Goal: Task Accomplishment & Management: Manage account settings

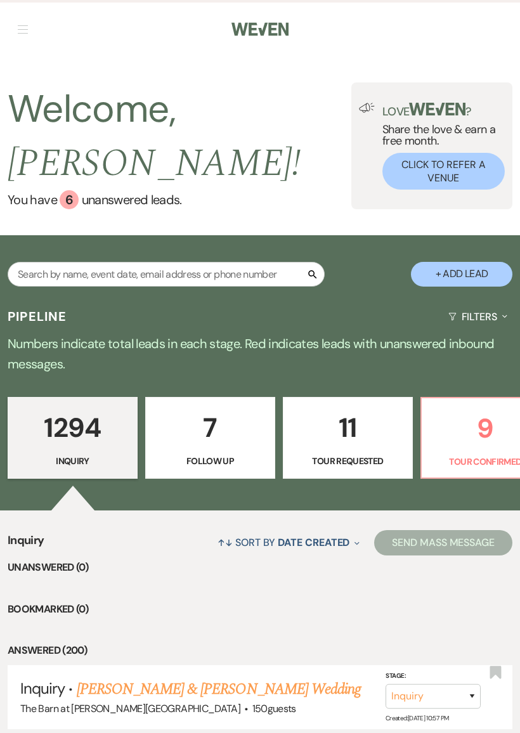
click at [462, 444] on p "9" at bounding box center [485, 428] width 112 height 42
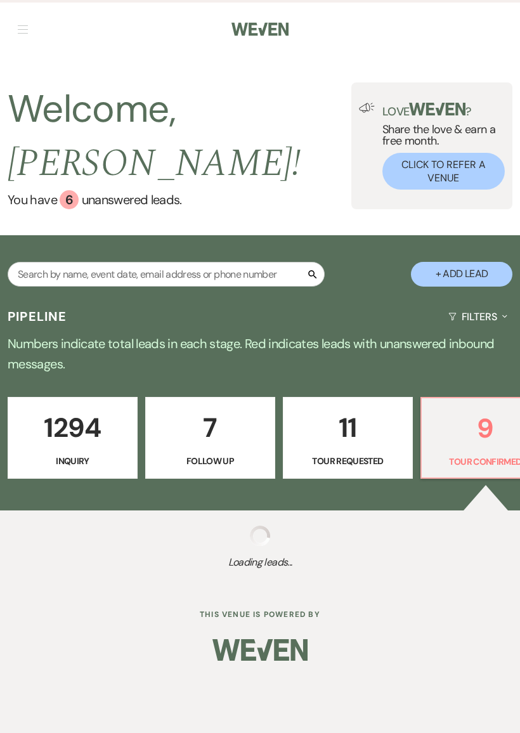
select select "4"
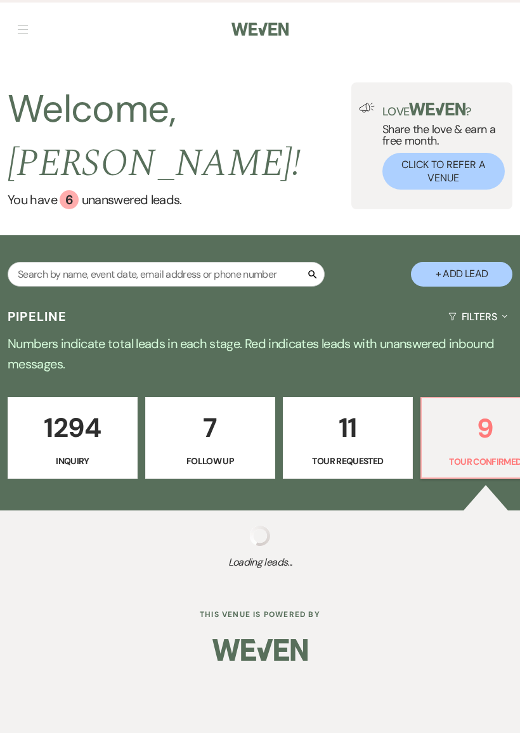
select select "4"
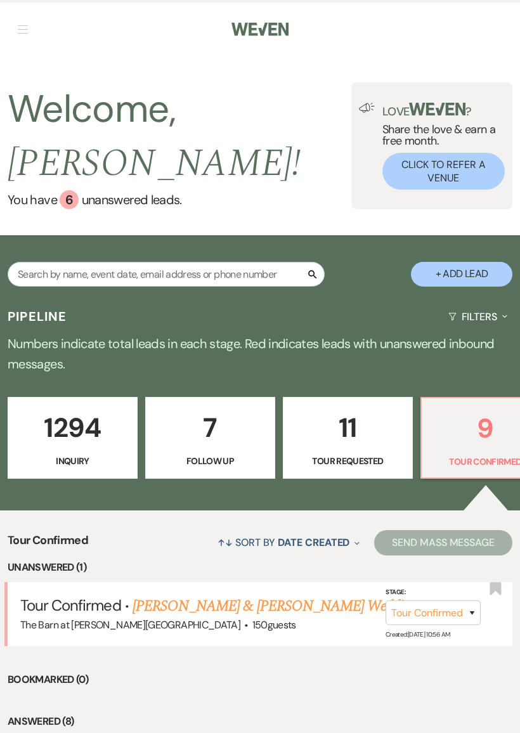
click at [259, 604] on link "[PERSON_NAME] & [PERSON_NAME] Wedding" at bounding box center [275, 606] width 284 height 23
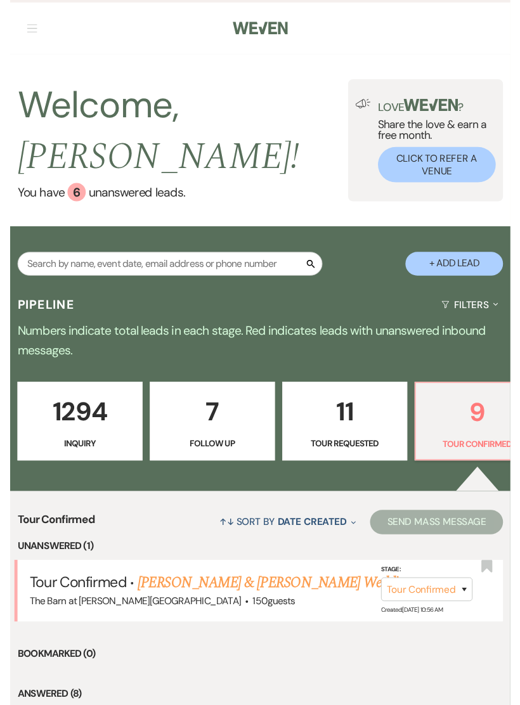
scroll to position [28, 0]
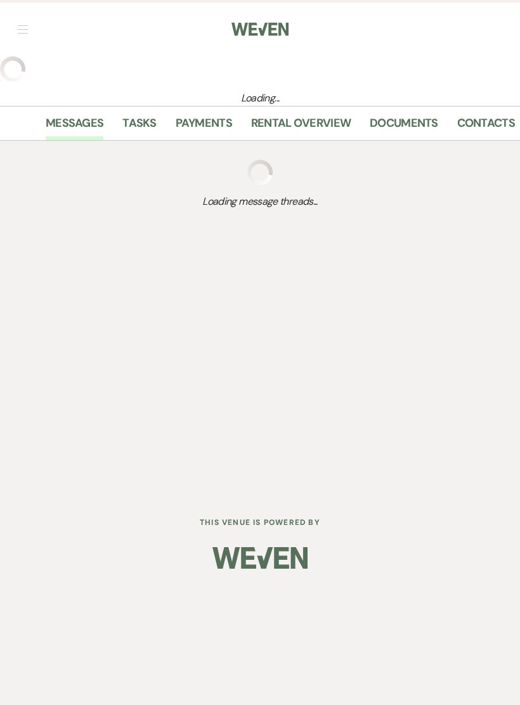
select select "4"
select select "17"
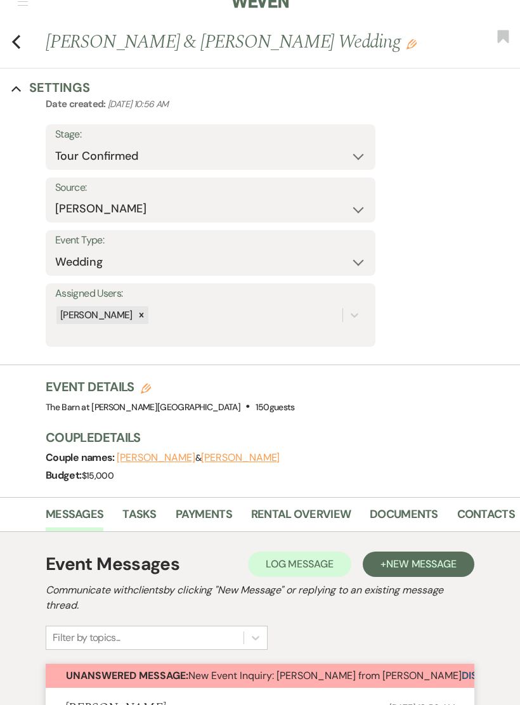
click at [462, 668] on button "Dismiss Alert" at bounding box center [498, 676] width 73 height 24
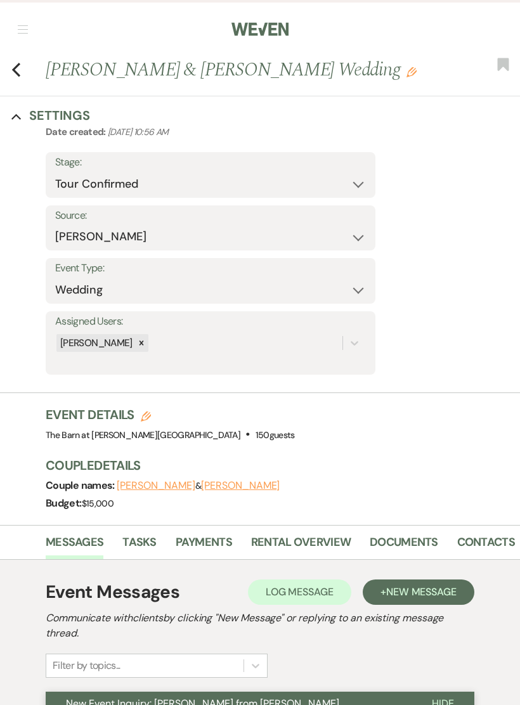
click at [20, 61] on button "Previous" at bounding box center [16, 69] width 10 height 18
select select "4"
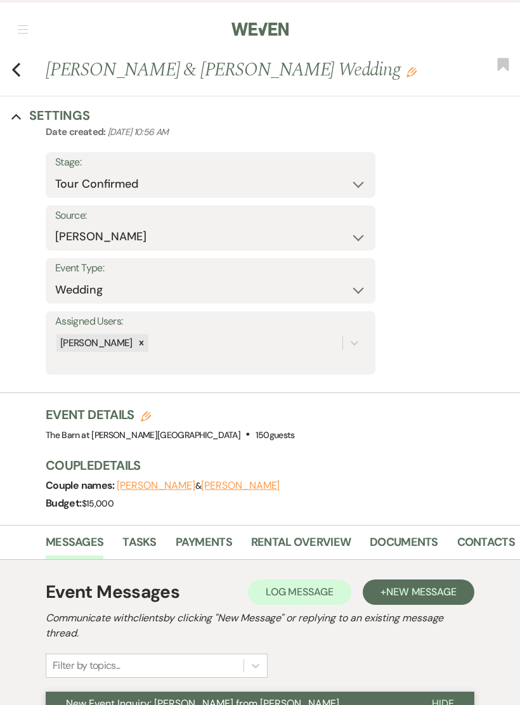
select select "4"
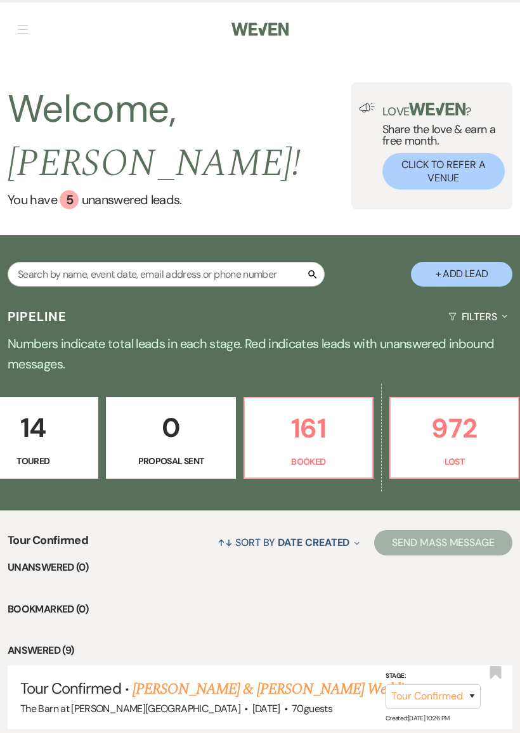
scroll to position [0, 597]
click at [455, 436] on p "972" at bounding box center [455, 428] width 112 height 42
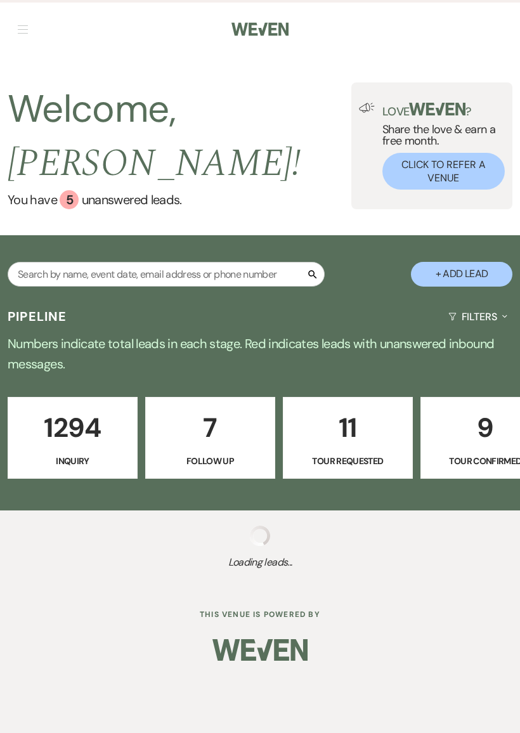
select select "8"
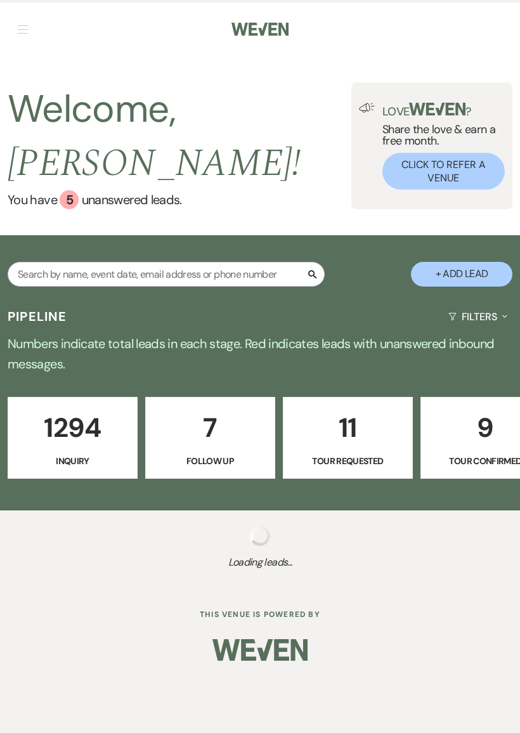
select select "8"
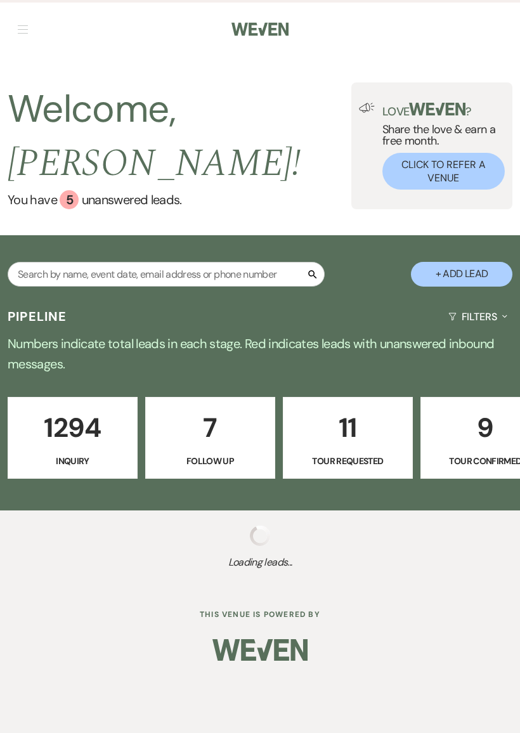
select select "6"
select select "8"
select select "6"
select select "8"
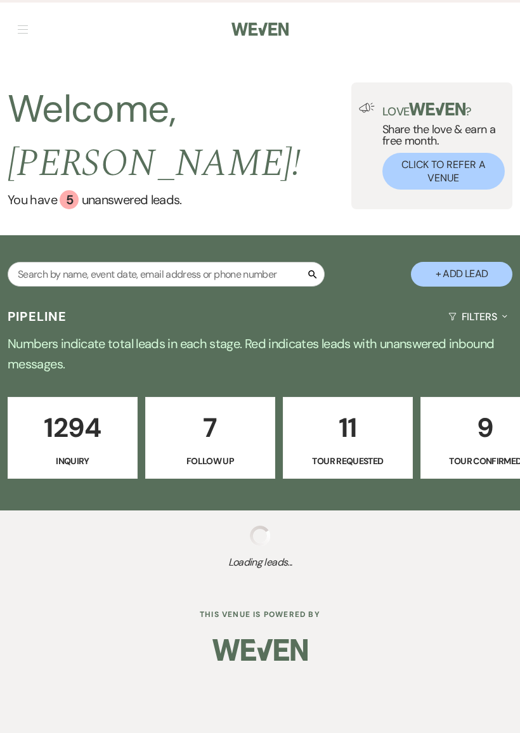
select select "8"
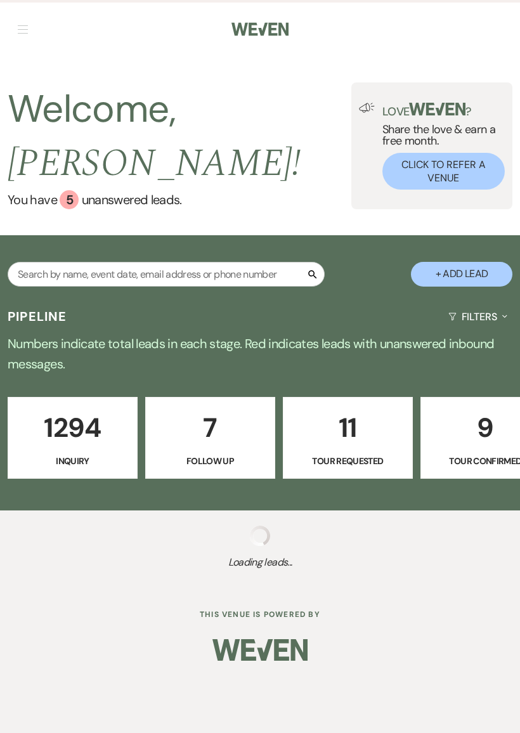
select select "8"
select select "6"
select select "8"
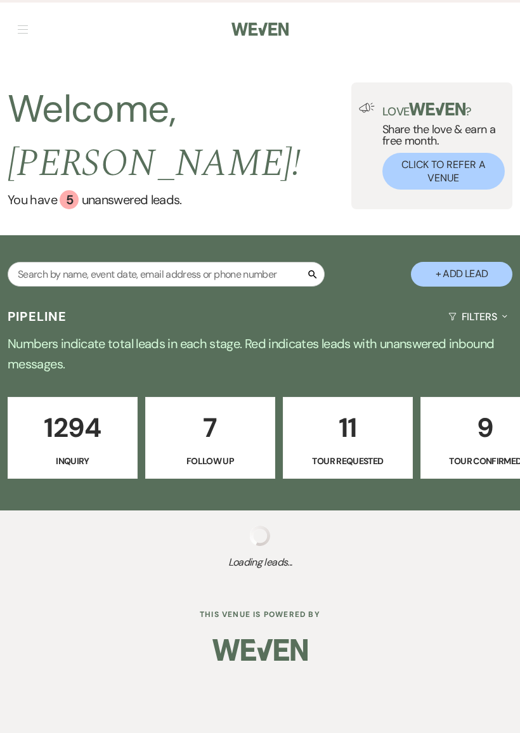
select select "8"
select select "6"
select select "8"
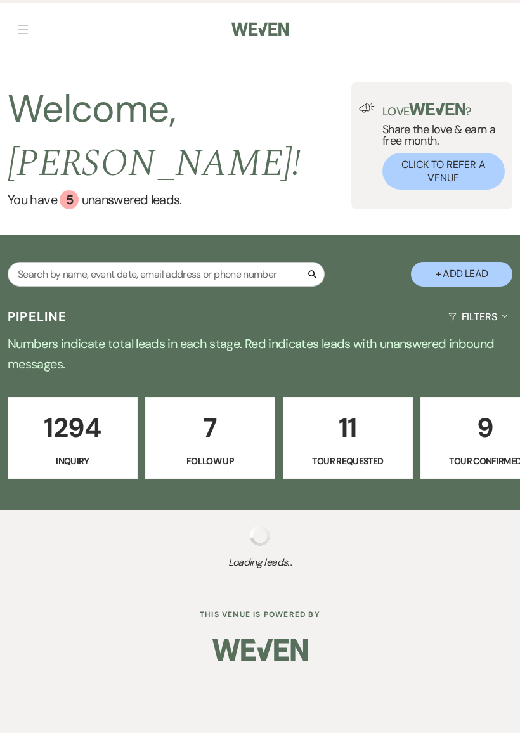
select select "8"
select select "6"
select select "8"
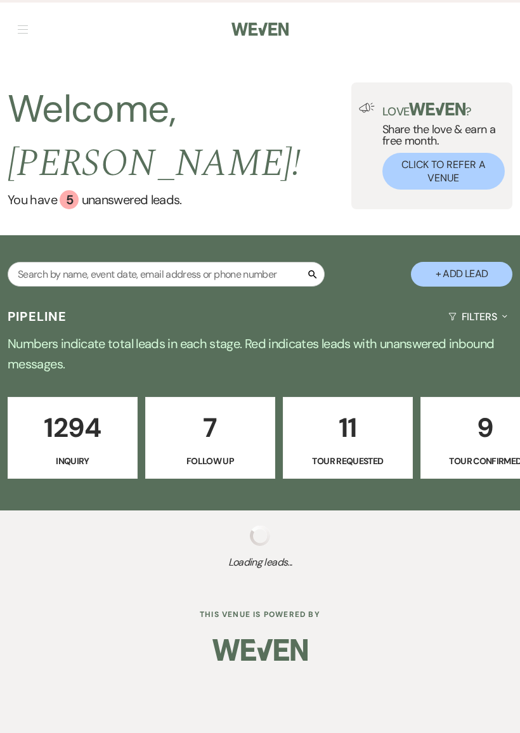
select select "8"
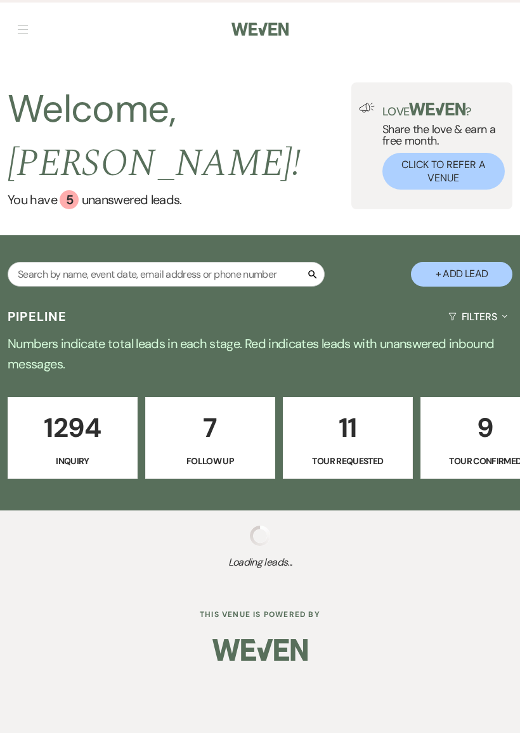
select select "8"
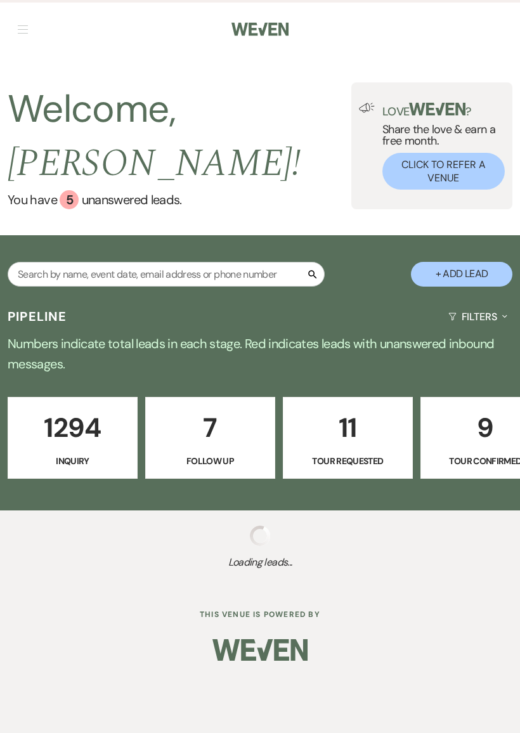
select select "8"
select select "6"
select select "8"
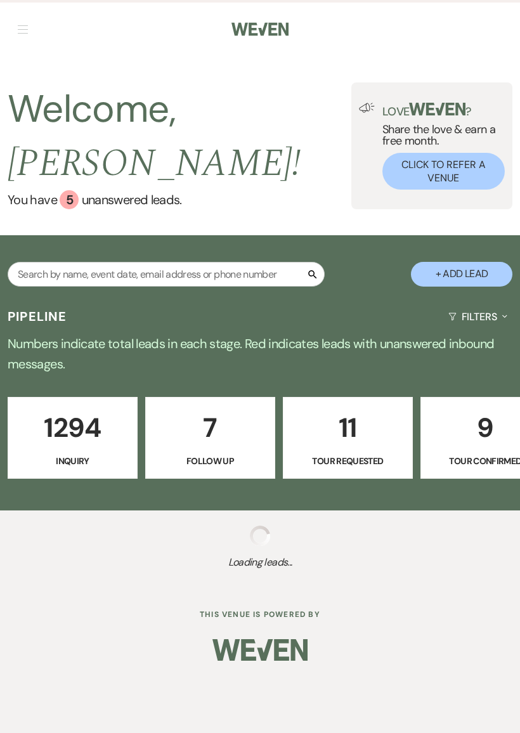
select select "8"
select select "6"
select select "8"
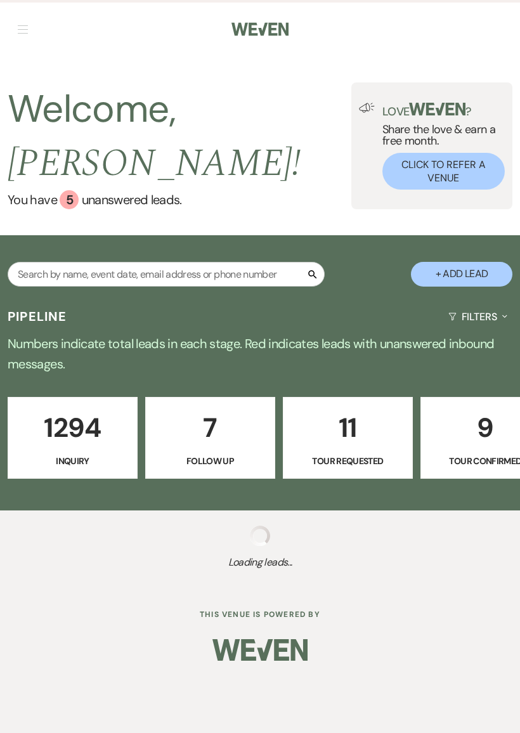
select select "8"
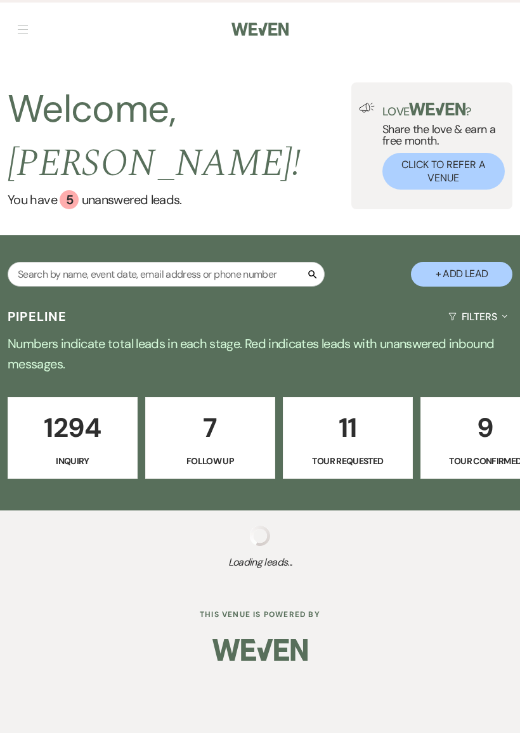
select select "8"
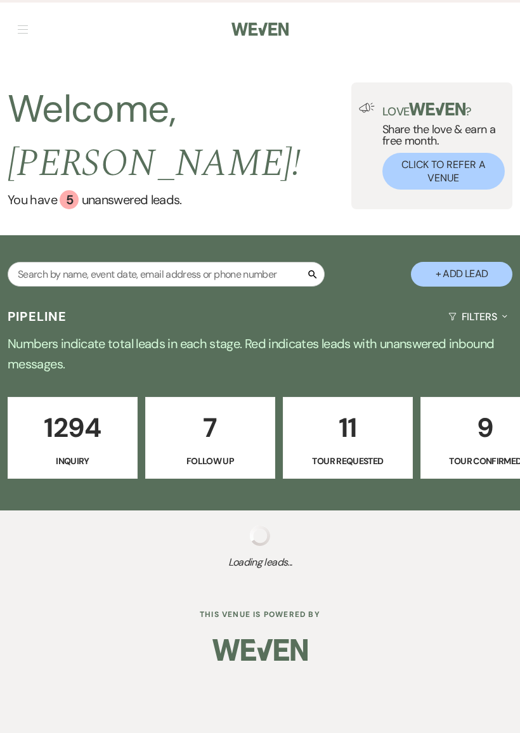
select select "8"
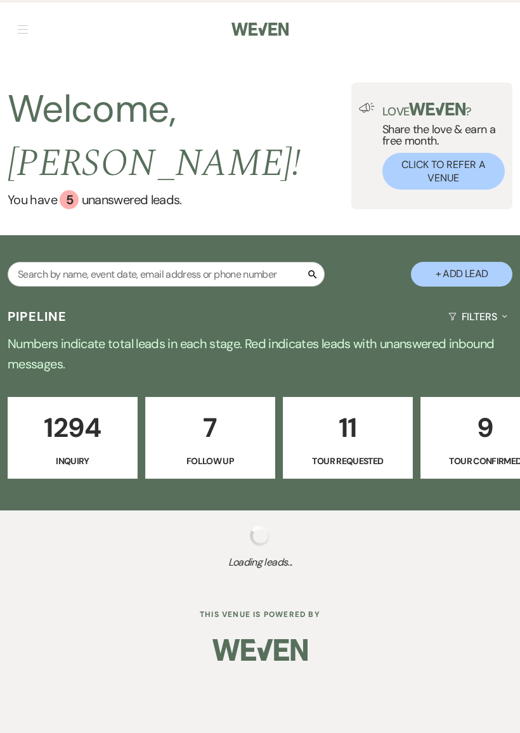
select select "8"
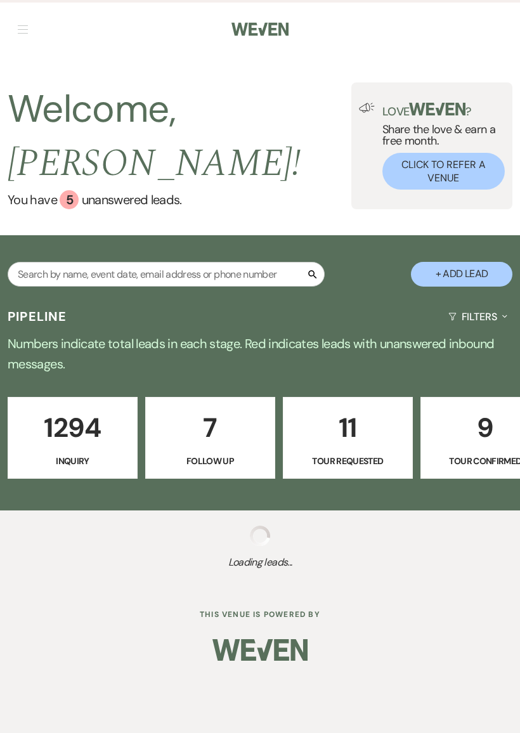
select select "8"
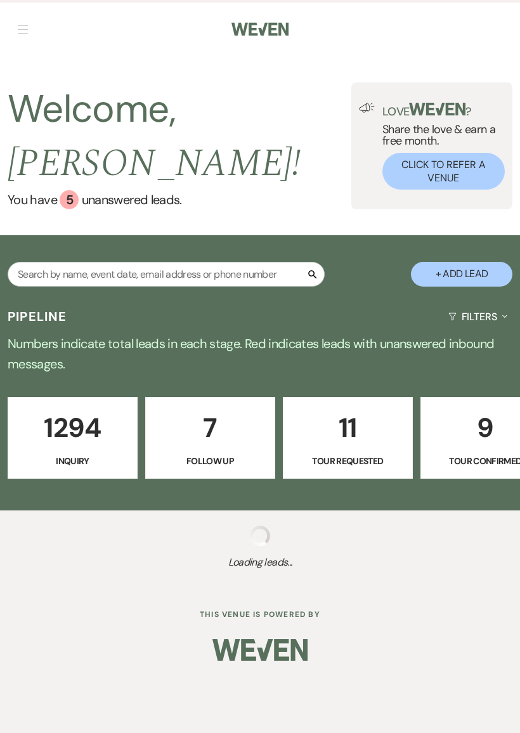
select select "8"
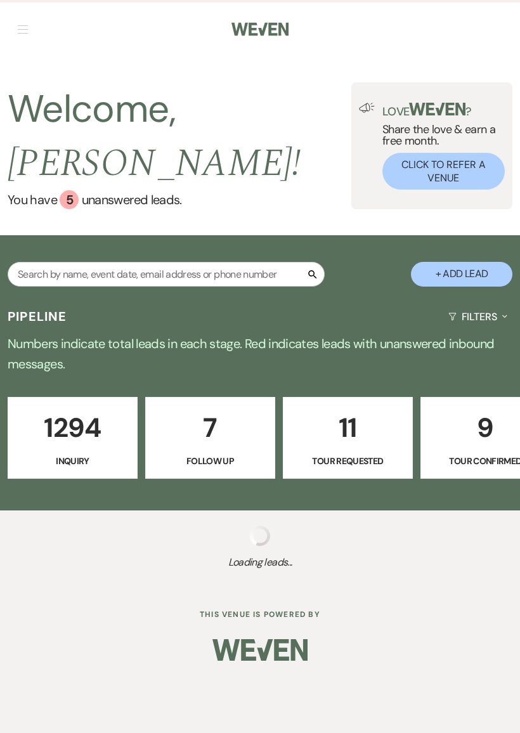
select select "8"
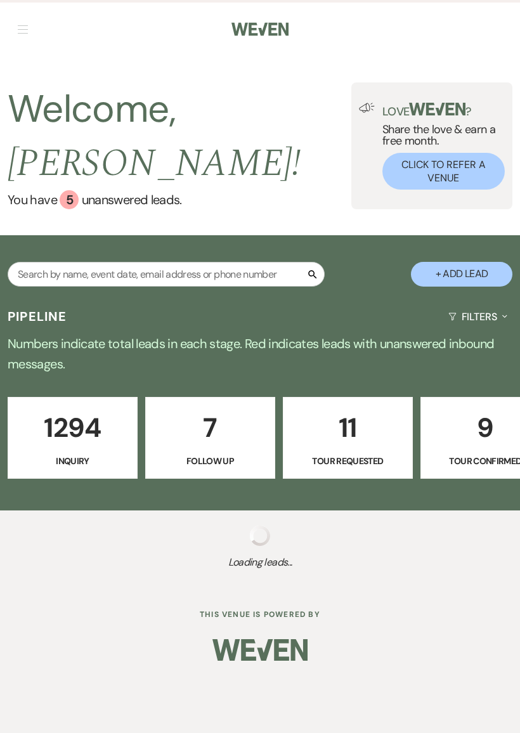
select select "8"
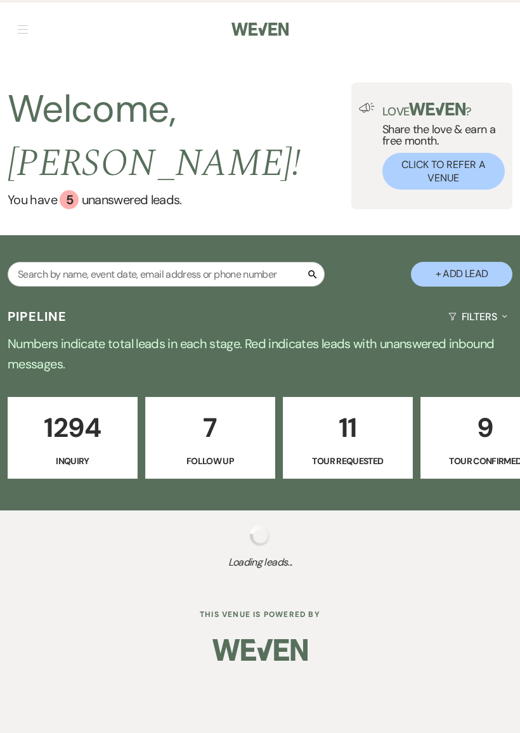
select select "8"
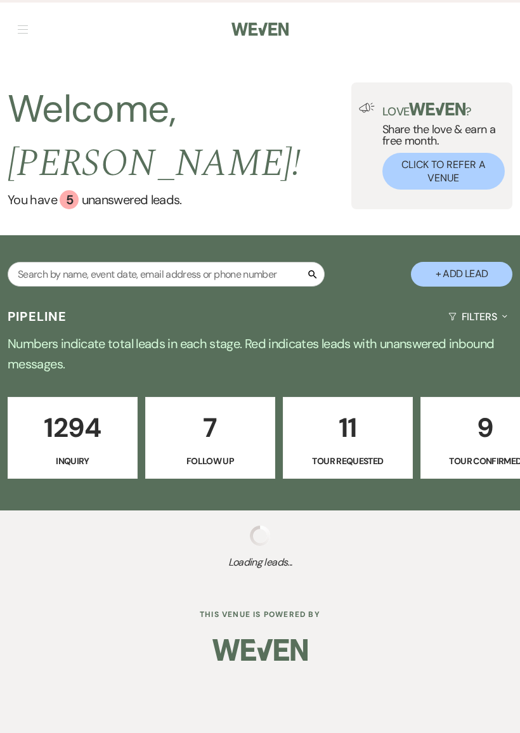
select select "8"
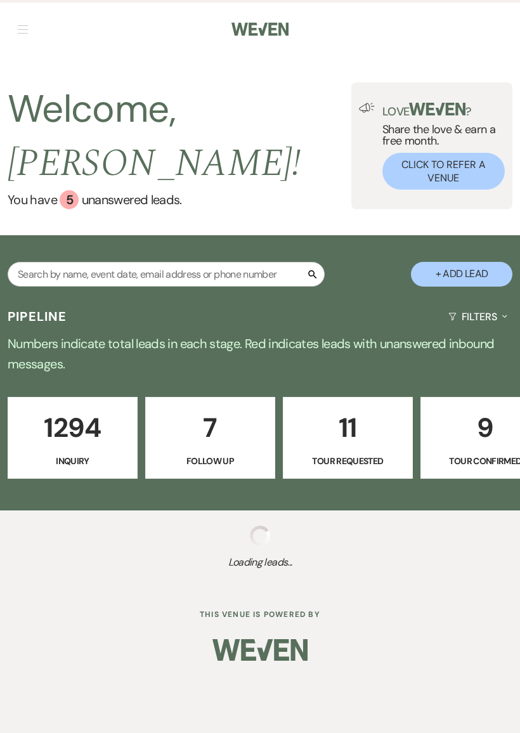
select select "8"
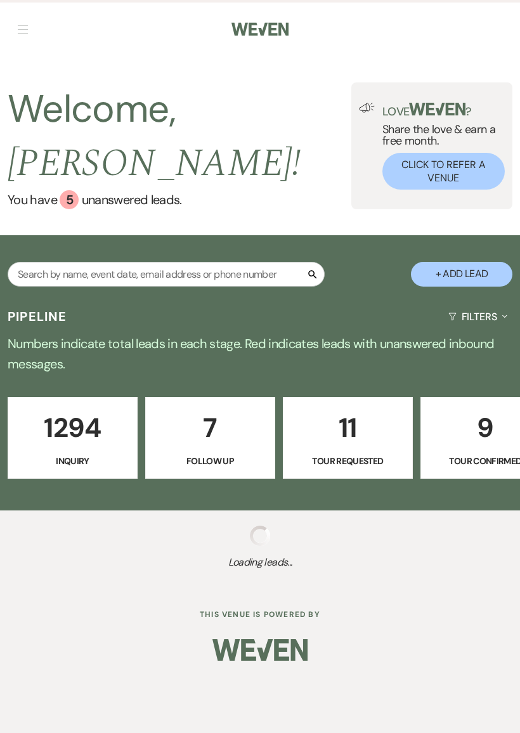
select select "8"
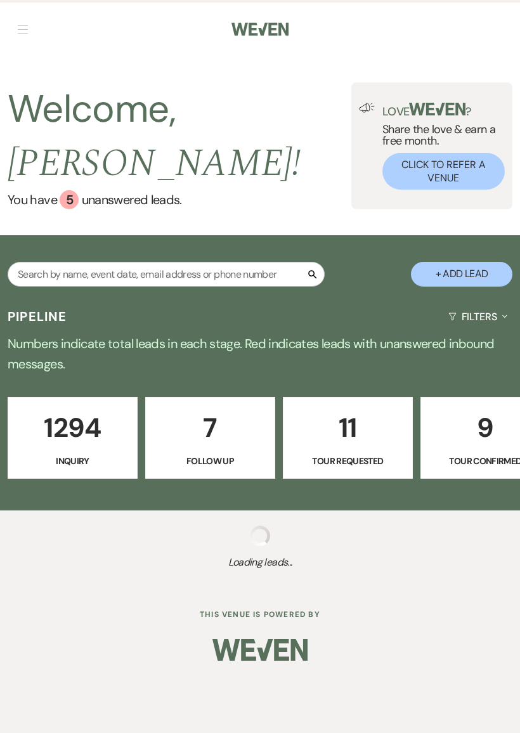
select select "8"
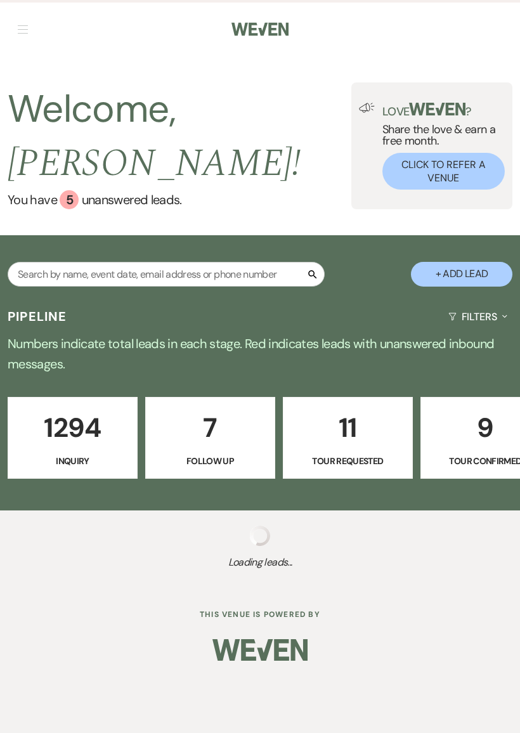
select select "8"
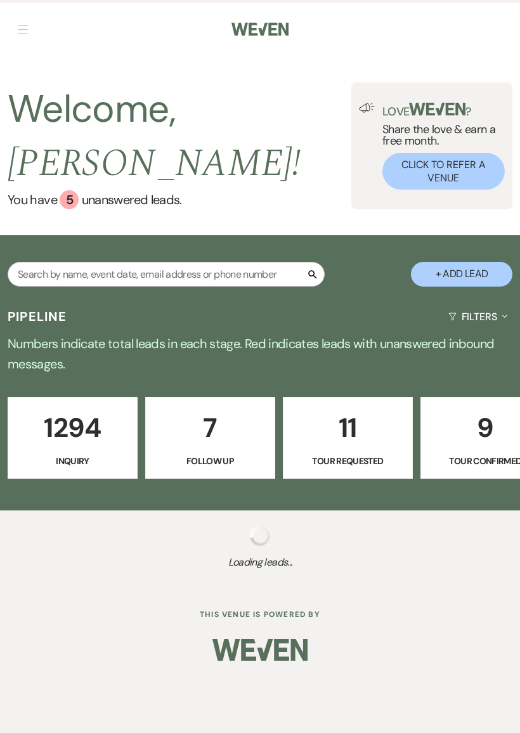
select select "8"
select select "6"
select select "8"
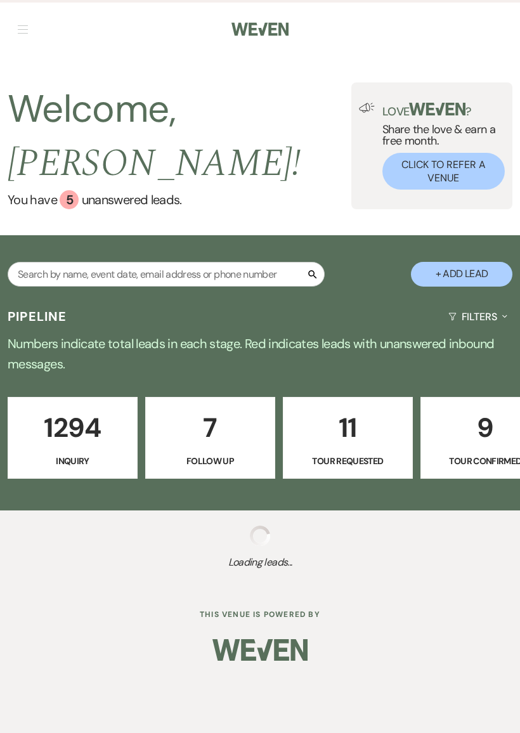
select select "8"
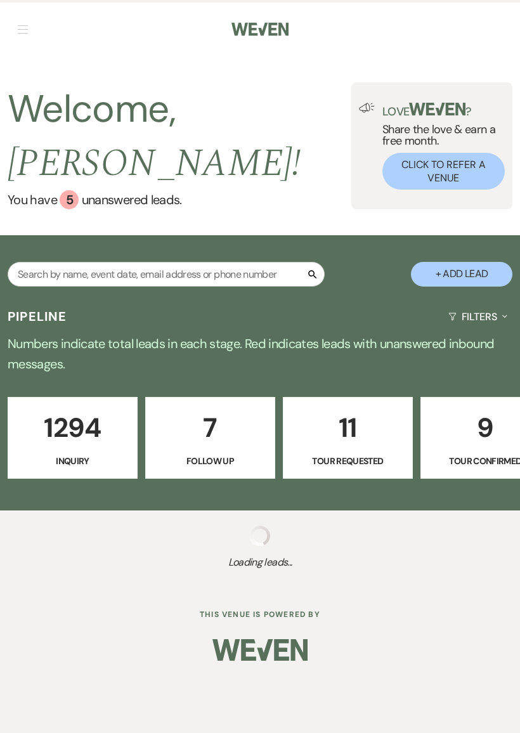
select select "8"
select select "6"
select select "8"
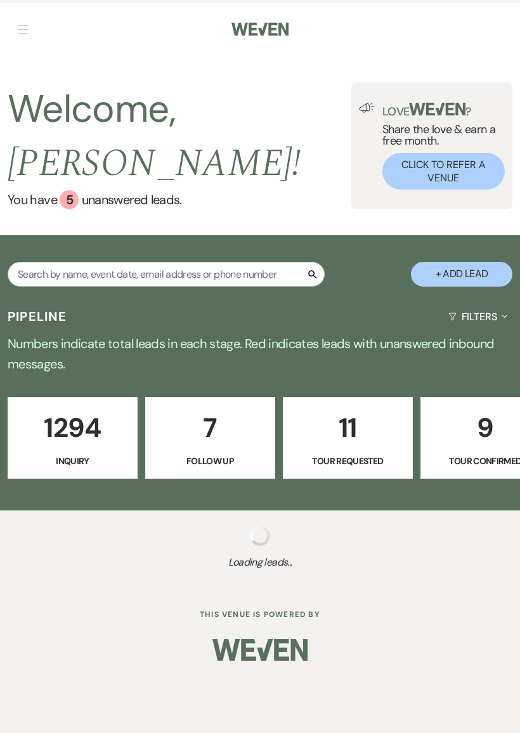
select select "8"
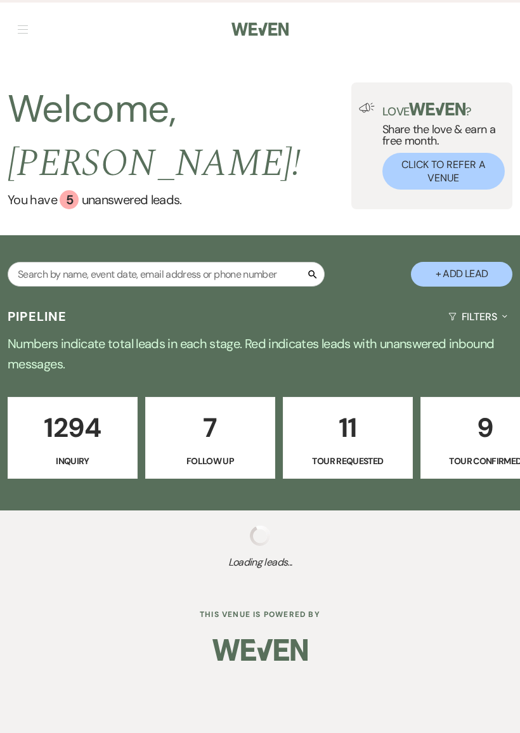
select select "8"
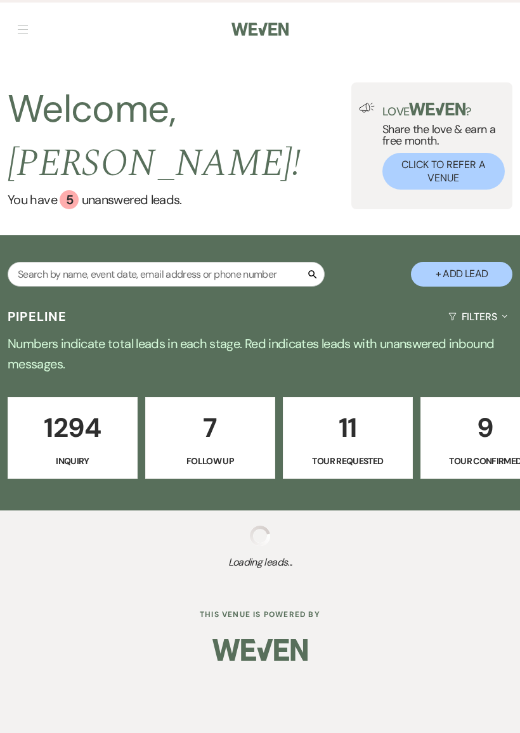
select select "8"
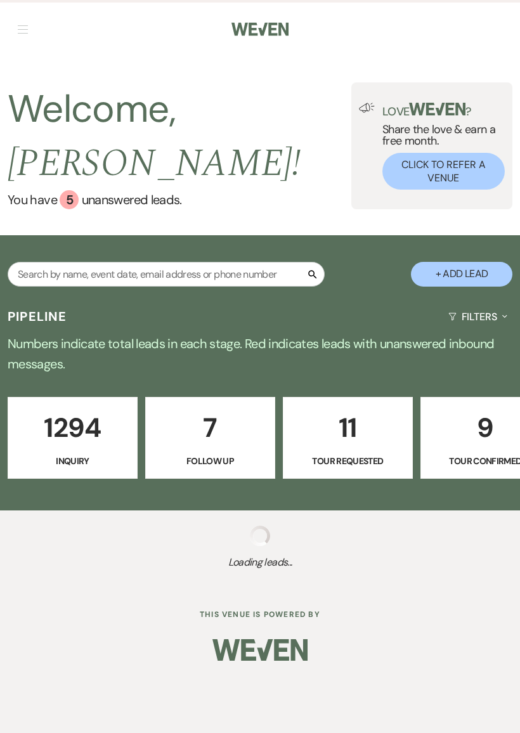
select select "8"
select select "6"
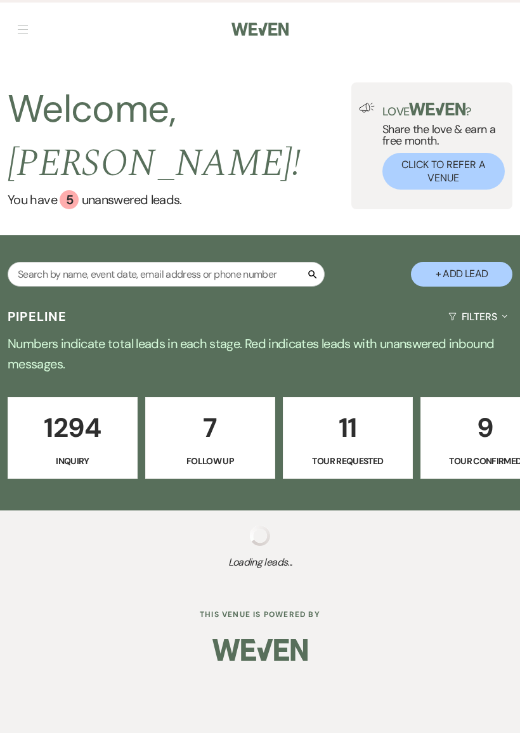
select select "8"
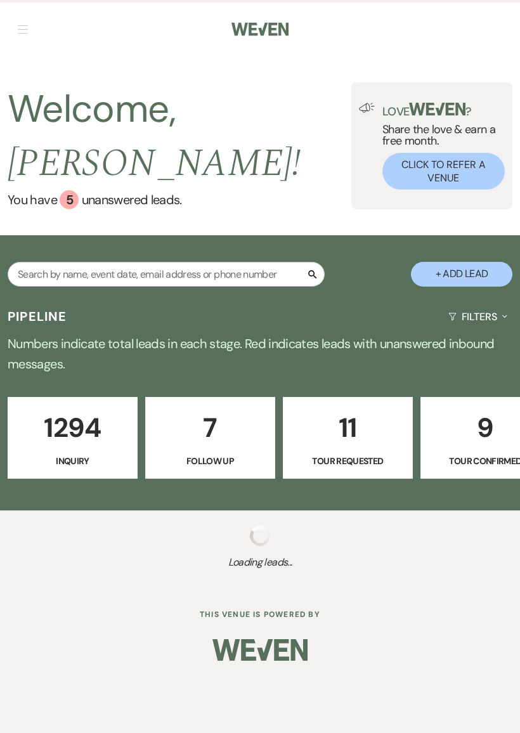
select select "8"
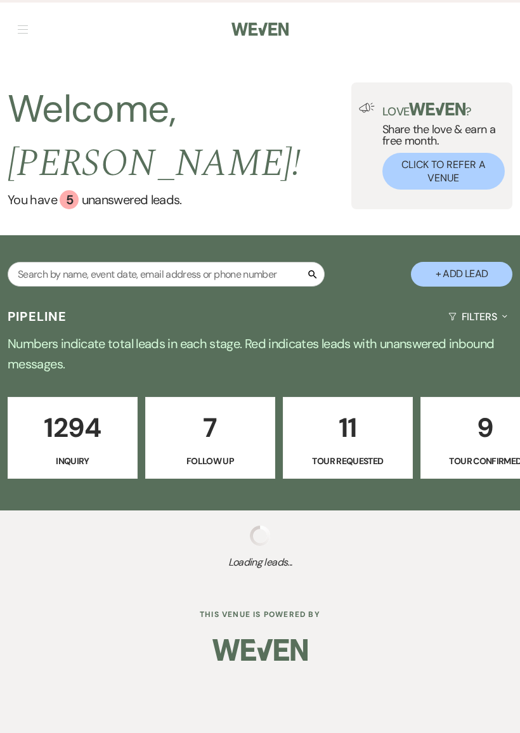
select select "8"
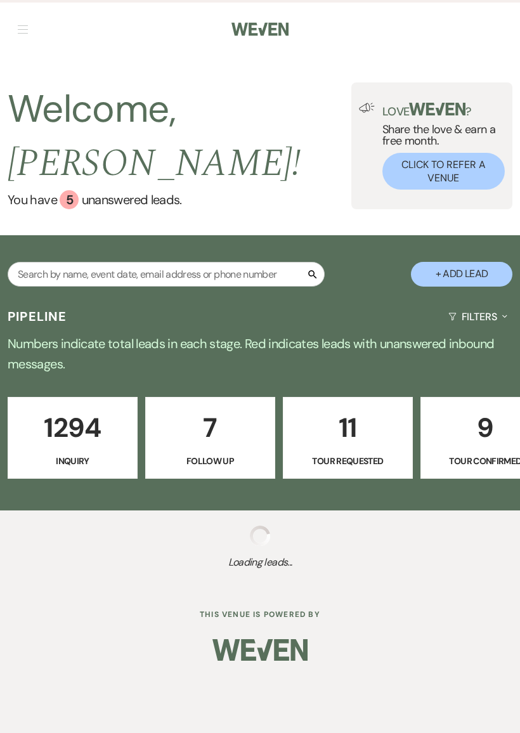
select select "6"
select select "8"
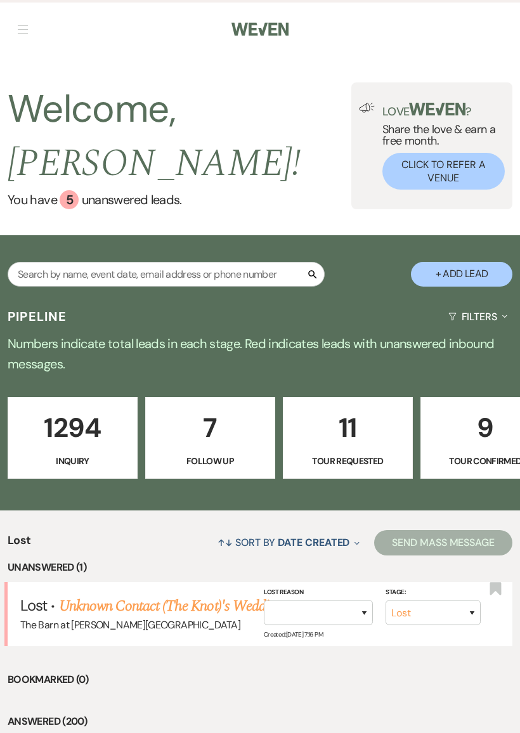
click at [209, 602] on link "Unknown Contact (The Knot)'s Wedding" at bounding box center [170, 606] width 223 height 23
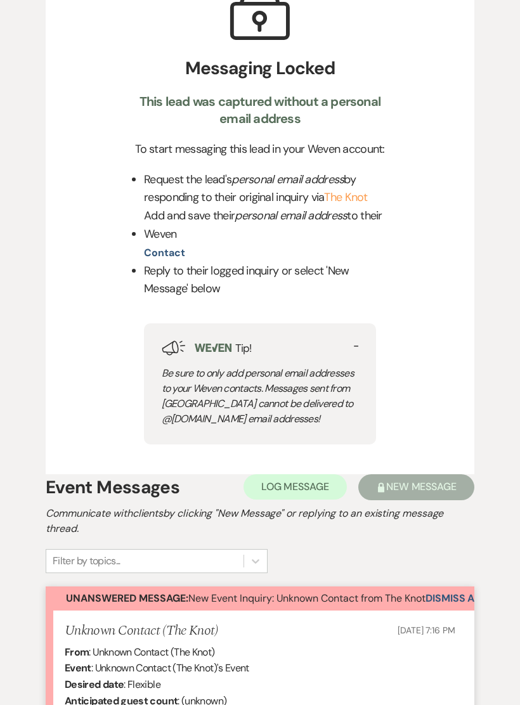
scroll to position [661, 0]
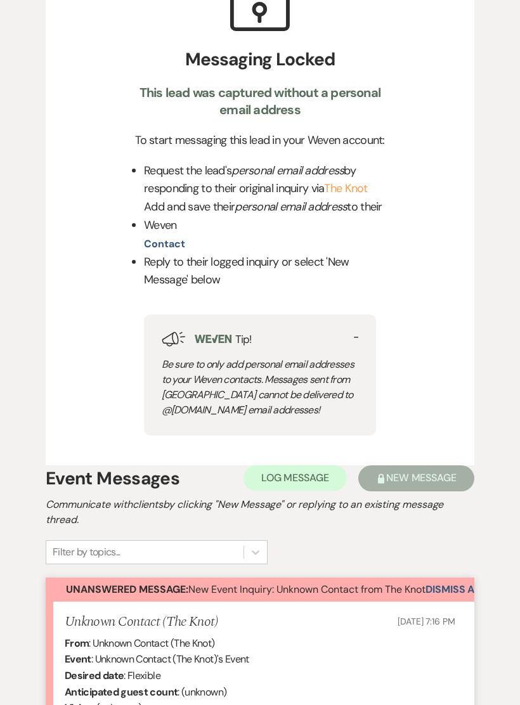
click at [451, 588] on button "Dismiss Alert" at bounding box center [462, 590] width 73 height 24
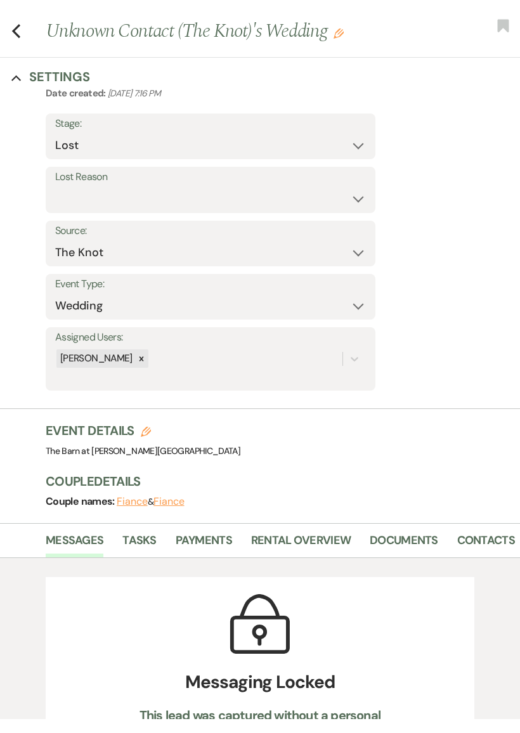
scroll to position [0, 0]
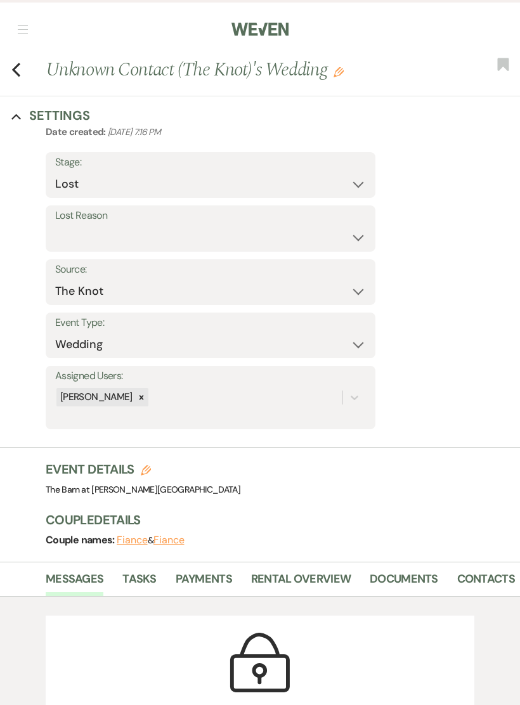
click at [11, 66] on icon "Previous" at bounding box center [16, 69] width 10 height 15
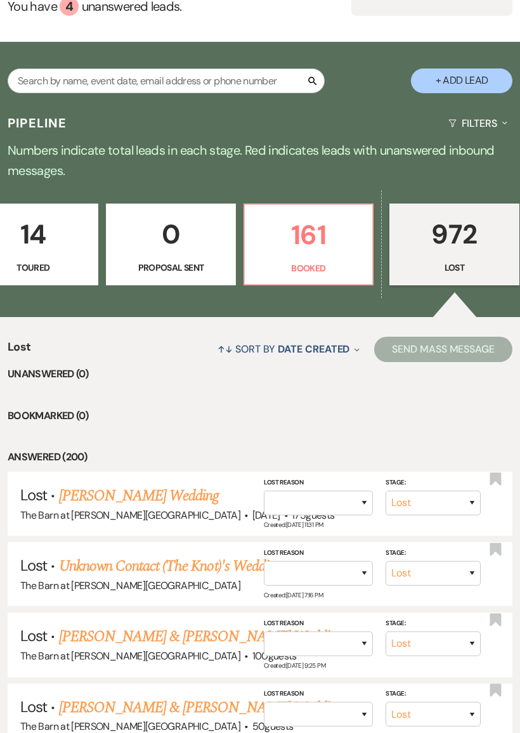
scroll to position [0, 597]
click at [318, 250] on p "161" at bounding box center [309, 235] width 112 height 42
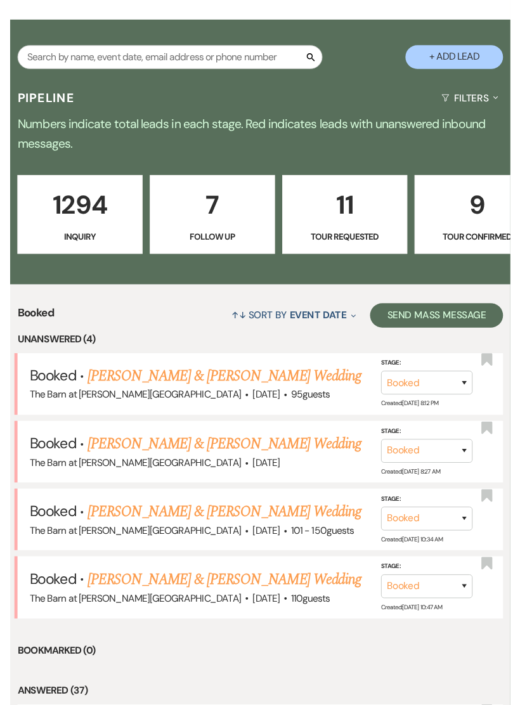
scroll to position [28, 0]
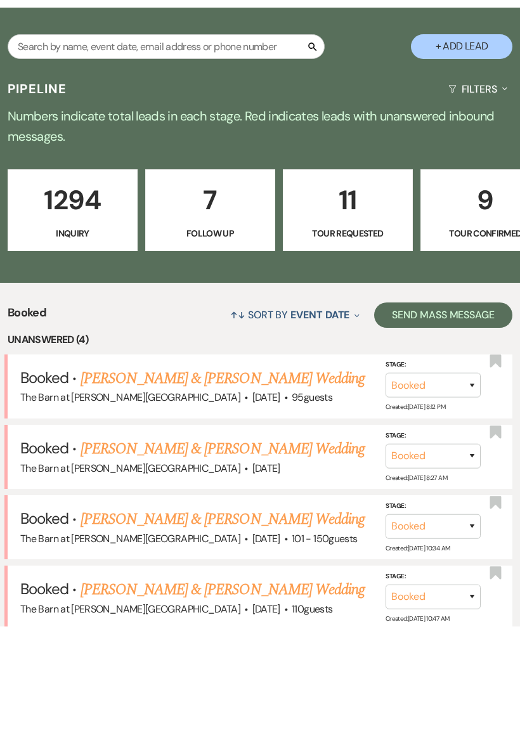
click at [298, 685] on link "[PERSON_NAME] & [PERSON_NAME] Wedding" at bounding box center [223, 696] width 284 height 23
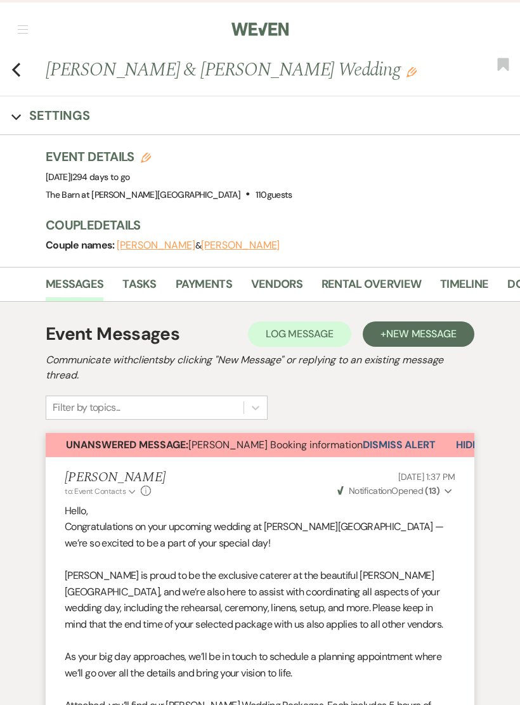
click at [13, 69] on use "button" at bounding box center [16, 70] width 8 height 14
